Goal: Task Accomplishment & Management: Manage account settings

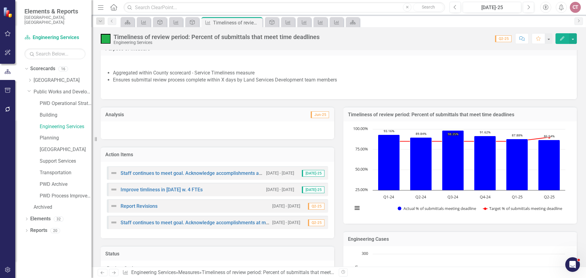
scroll to position [61, 0]
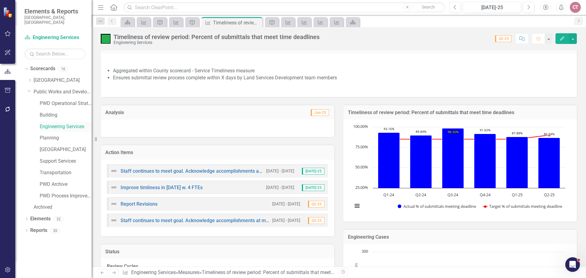
click at [48, 123] on link "Engineering Services" at bounding box center [66, 126] width 52 height 7
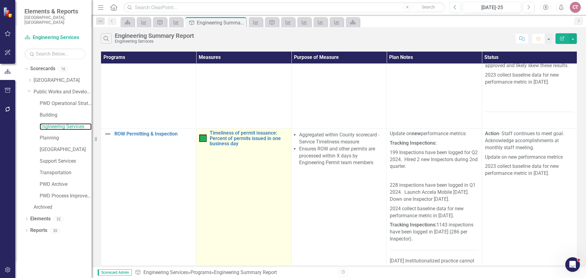
scroll to position [244, 0]
click at [232, 136] on link "Timeliness of permit issuance: Percent of permits issued in one business day" at bounding box center [249, 138] width 78 height 16
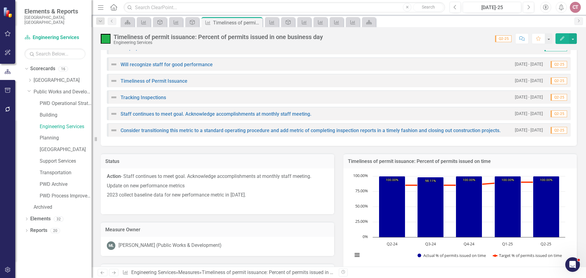
scroll to position [458, 0]
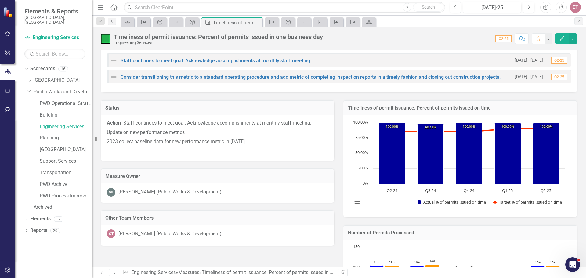
click at [390, 44] on div "Timeliness of permit issuance: Percent of permits issued in one business day En…" at bounding box center [339, 36] width 494 height 18
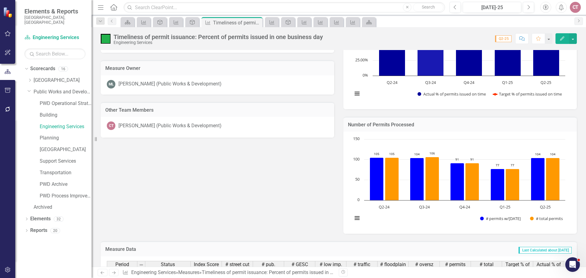
scroll to position [580, 0]
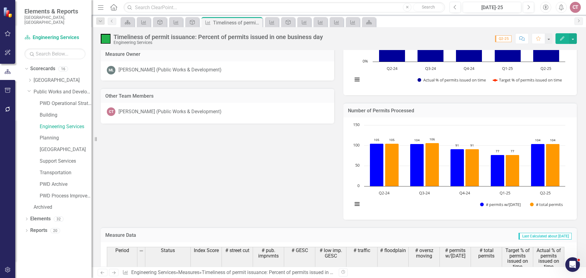
click at [194, 134] on div "Status Action - Staff continues to meet goal. Acknowledge accomplishments at mo…" at bounding box center [338, 94] width 485 height 249
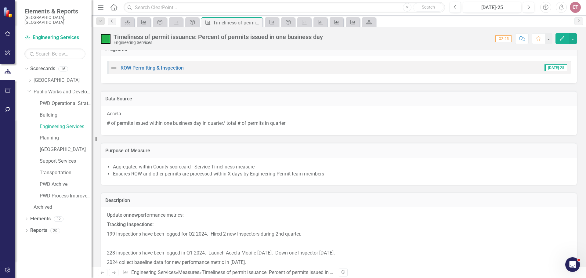
scroll to position [31, 0]
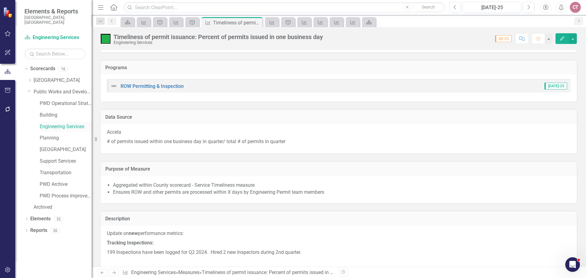
click at [66, 123] on link "Engineering Services" at bounding box center [66, 126] width 52 height 7
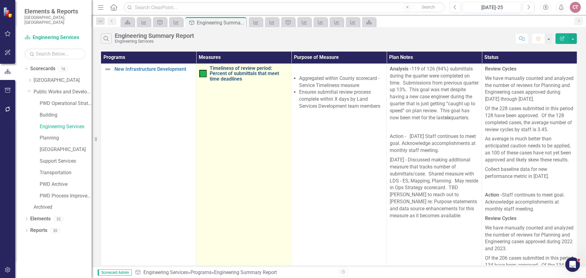
click at [236, 75] on link "Timeliness of review period: Percent of submittals that meet time deadlines" at bounding box center [249, 74] width 78 height 16
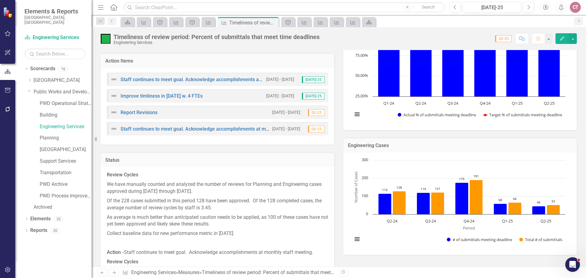
scroll to position [214, 0]
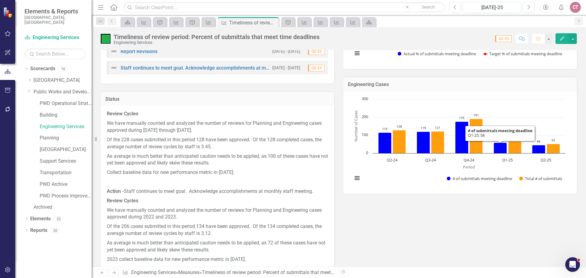
click at [390, 124] on rect "Interactive chart" at bounding box center [458, 142] width 219 height 92
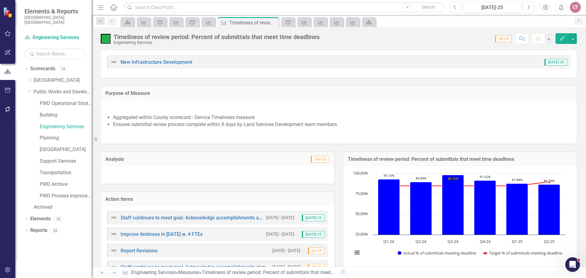
scroll to position [0, 0]
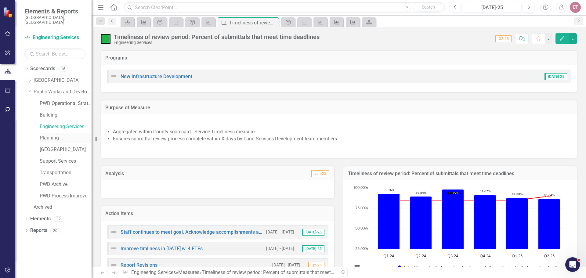
click at [51, 135] on link "Planning" at bounding box center [66, 138] width 52 height 7
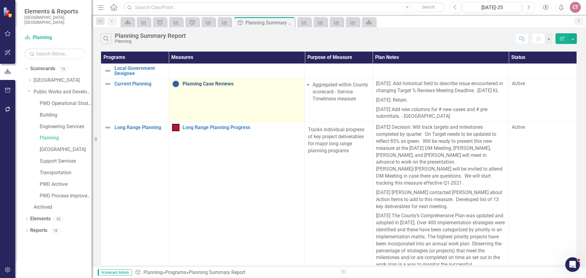
click at [196, 81] on link "Planning Case Reviews" at bounding box center [241, 83] width 119 height 5
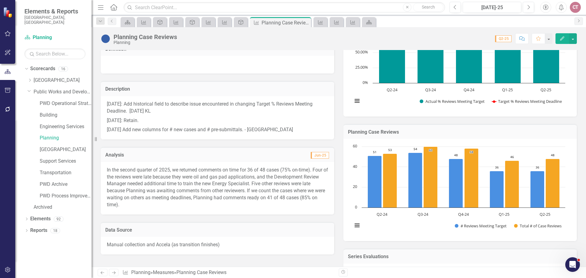
scroll to position [153, 0]
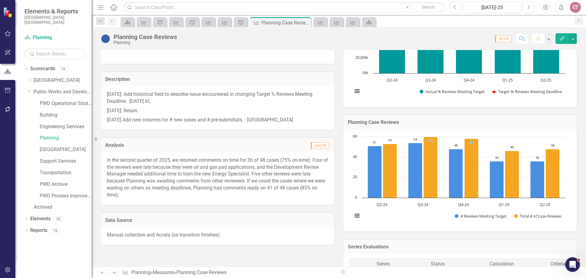
click at [390, 42] on button "Edit" at bounding box center [561, 38] width 13 height 11
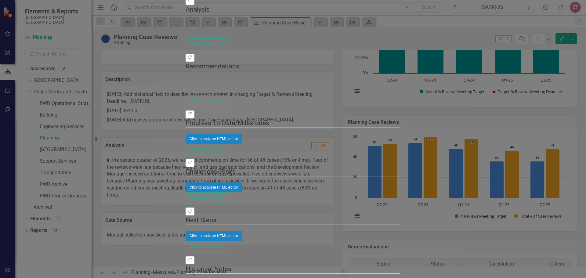
type textarea "<p>In the second quarter of 2025, we returned comments on time for 36 of 48 cas…"
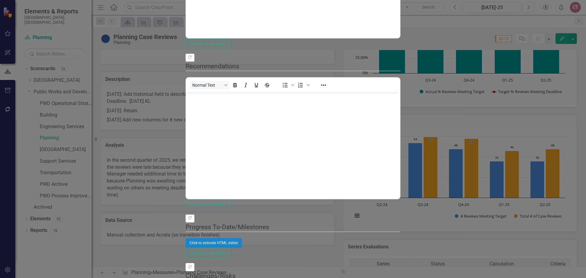
scroll to position [0, 0]
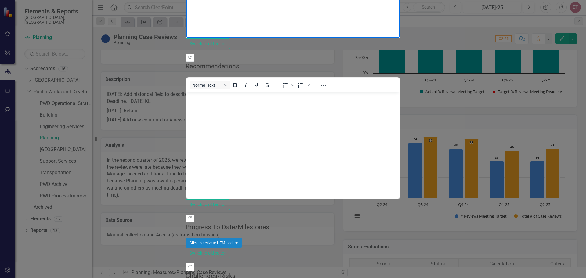
drag, startPoint x: 188, startPoint y: -64, endPoint x: 521, endPoint y: -40, distance: 334.3
copy p "In the second quarter of 2025, we returned comments on time for 36 of 48 cases …"
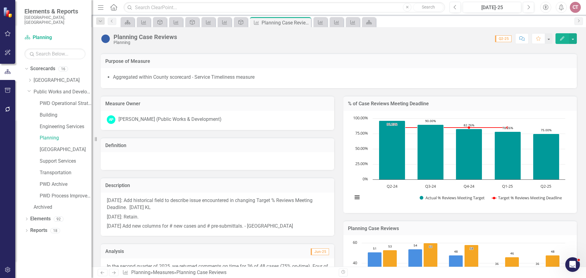
scroll to position [31, 0]
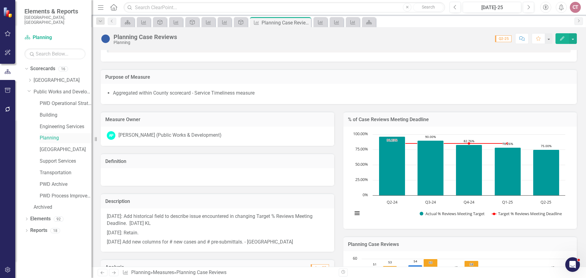
click at [51, 135] on link "Planning" at bounding box center [66, 138] width 52 height 7
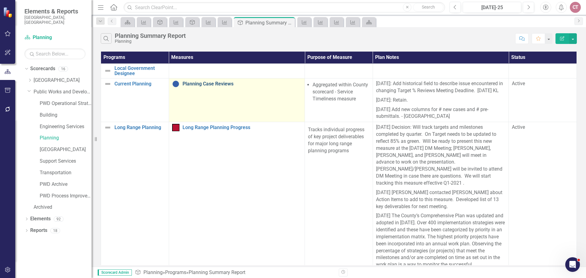
click at [204, 84] on link "Planning Case Reviews" at bounding box center [241, 83] width 119 height 5
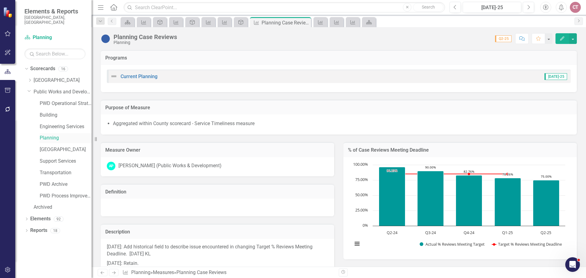
click at [43, 135] on link "Planning" at bounding box center [66, 138] width 52 height 7
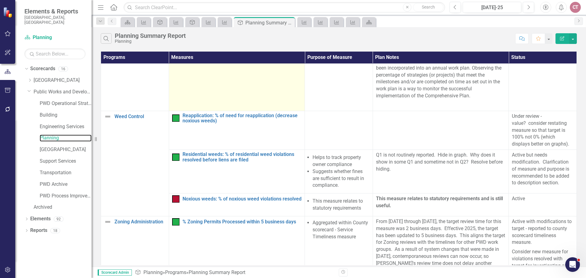
scroll to position [183, 0]
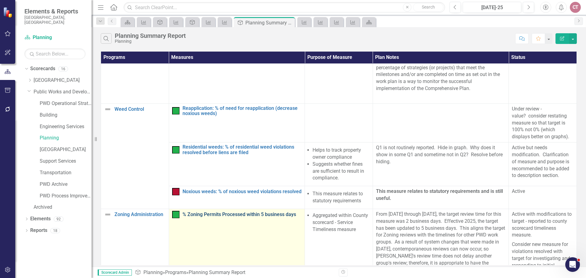
click at [232, 168] on link "% Zoning Permits Processed within 5 business days" at bounding box center [241, 214] width 119 height 5
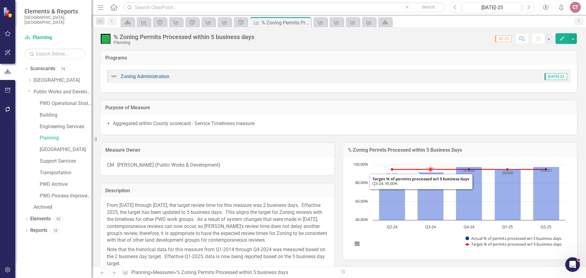
click at [390, 168] on icon "Q3-24, 91.98312236. Actual % of permits processed w/i 5 business days." at bounding box center [430, 196] width 26 height 48
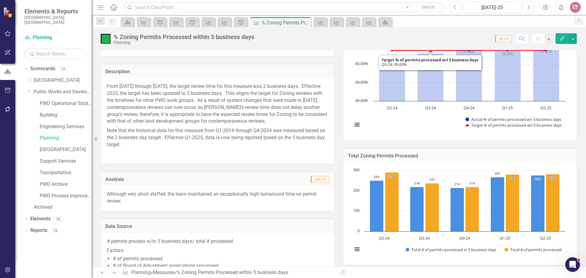
scroll to position [153, 0]
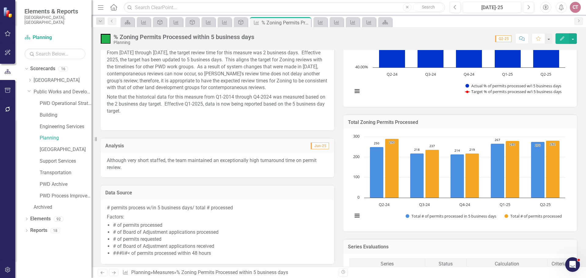
click at [390, 36] on icon "Edit" at bounding box center [561, 38] width 5 height 4
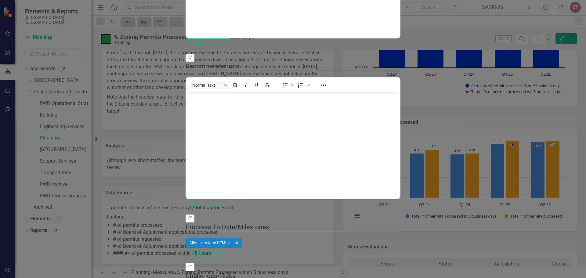
scroll to position [0, 0]
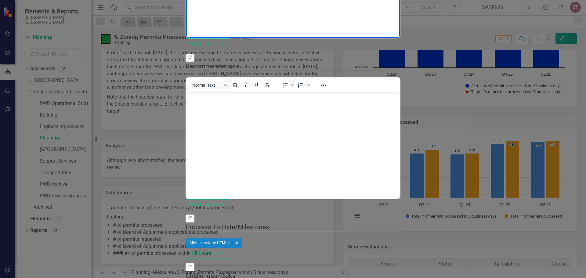
drag, startPoint x: 415, startPoint y: -63, endPoint x: 185, endPoint y: -64, distance: 230.0
copy p "Although very short staffed, the team maintained an exceptionally high turnarou…"
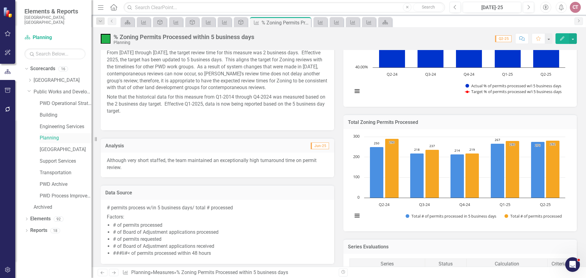
click at [55, 135] on link "Planning" at bounding box center [66, 138] width 52 height 7
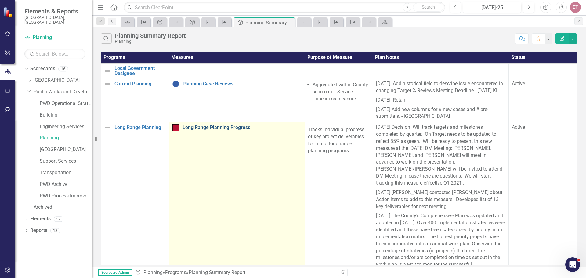
click at [214, 128] on link "Long Range Planning Progress" at bounding box center [241, 127] width 119 height 5
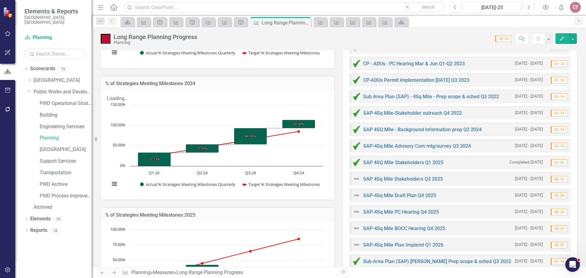
scroll to position [775, 0]
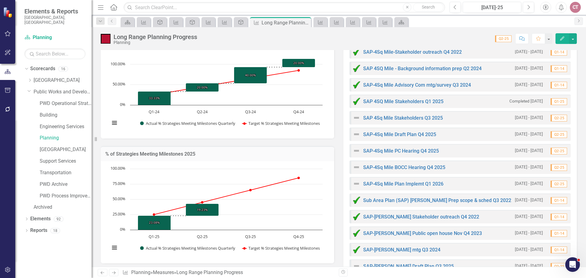
click at [48, 168] on div "Dropdown Scorecards 16 Dropdown Arapahoe County Provide Essential and Mandated …" at bounding box center [53, 171] width 76 height 214
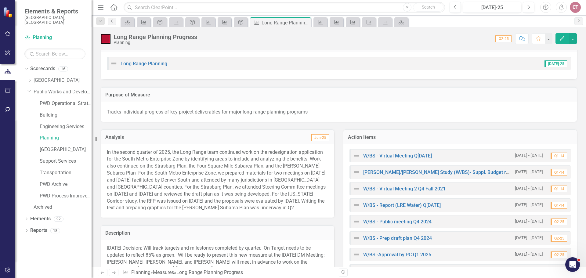
scroll to position [0, 0]
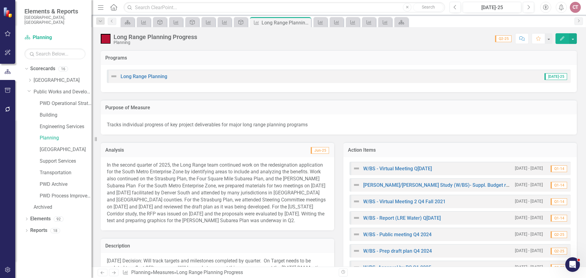
click at [390, 40] on icon "Edit" at bounding box center [561, 38] width 5 height 4
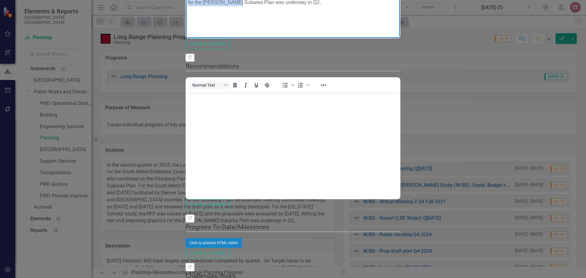
drag, startPoint x: 187, startPoint y: -64, endPoint x: 528, endPoint y: -16, distance: 344.4
copy p "In the second quarter of 2025, the Long Range team continued work on the redesi…"
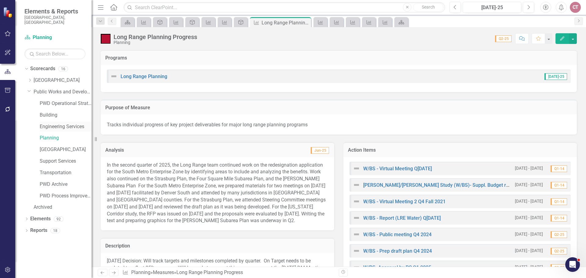
click at [47, 123] on link "Engineering Services" at bounding box center [66, 126] width 52 height 7
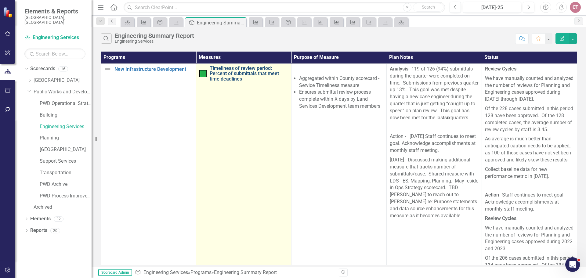
click at [219, 69] on link "Timeliness of review period: Percent of submittals that meet time deadlines" at bounding box center [249, 74] width 78 height 16
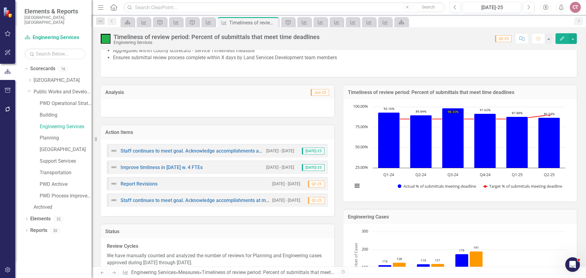
scroll to position [92, 0]
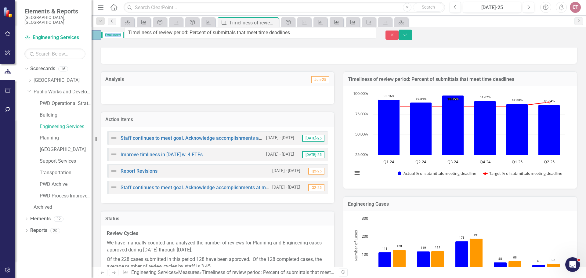
drag, startPoint x: 322, startPoint y: 35, endPoint x: 142, endPoint y: 33, distance: 180.3
drag, startPoint x: 145, startPoint y: 35, endPoint x: 319, endPoint y: 37, distance: 174.5
click at [319, 37] on input "Timeliness of review period: Percent of submittals that meet time deadlines" at bounding box center [250, 32] width 252 height 11
click at [162, 72] on div "Analysis Jun-25" at bounding box center [217, 84] width 243 height 40
click at [148, 70] on div "Analysis Jun-25" at bounding box center [217, 84] width 243 height 40
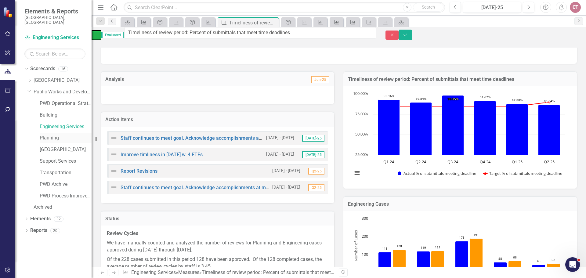
click at [46, 135] on link "Planning" at bounding box center [66, 138] width 52 height 7
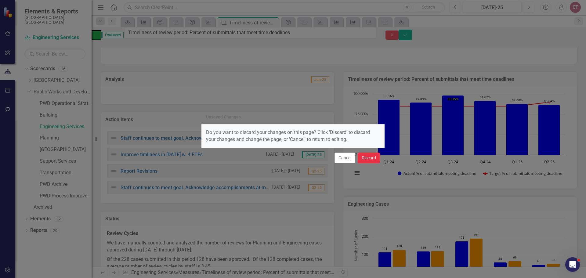
click at [364, 159] on button "Discard" at bounding box center [369, 158] width 22 height 11
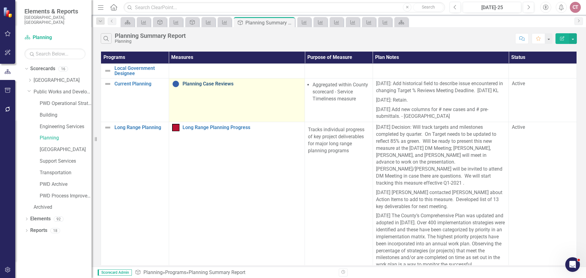
click at [199, 84] on link "Planning Case Reviews" at bounding box center [241, 83] width 119 height 5
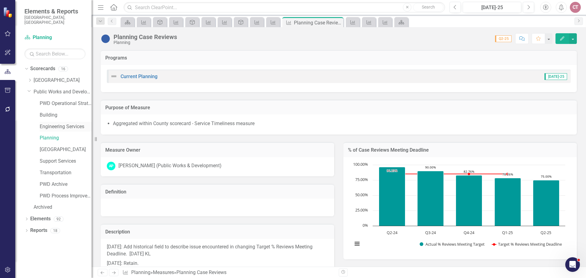
click at [47, 123] on link "Engineering Services" at bounding box center [66, 126] width 52 height 7
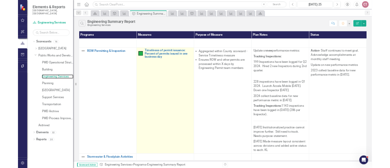
scroll to position [268, 0]
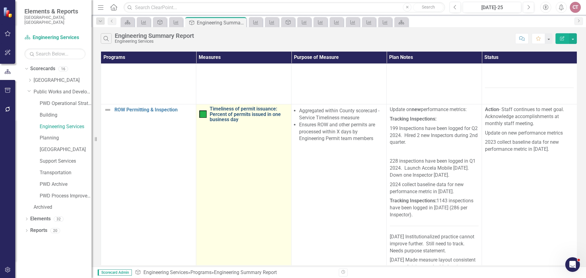
click at [217, 109] on link "Timeliness of permit issuance: Percent of permits issued in one business day" at bounding box center [249, 114] width 78 height 16
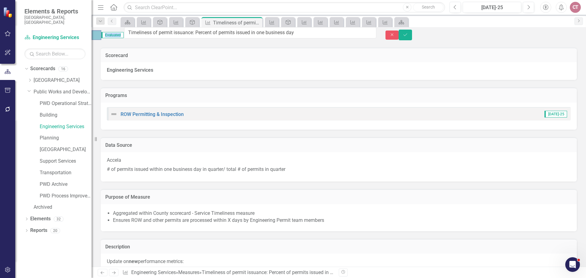
drag, startPoint x: 324, startPoint y: 35, endPoint x: 192, endPoint y: 40, distance: 132.2
drag, startPoint x: 144, startPoint y: 36, endPoint x: 320, endPoint y: 34, distance: 176.3
click at [320, 34] on input "Timeliness of permit issuance: Percent of permits issued in one business day" at bounding box center [250, 32] width 252 height 11
click at [255, 89] on div "Programs ROW Permitting & Inspection [DATE]-25" at bounding box center [338, 105] width 485 height 50
click at [45, 135] on link "Planning" at bounding box center [66, 138] width 52 height 7
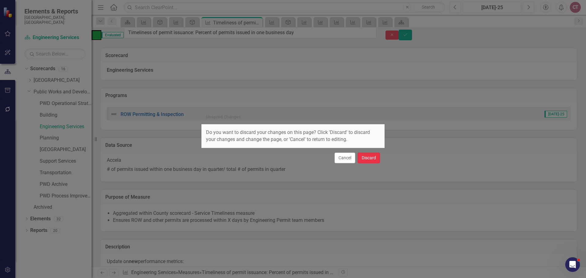
click at [367, 160] on button "Discard" at bounding box center [369, 158] width 22 height 11
